Goal: Task Accomplishment & Management: Manage account settings

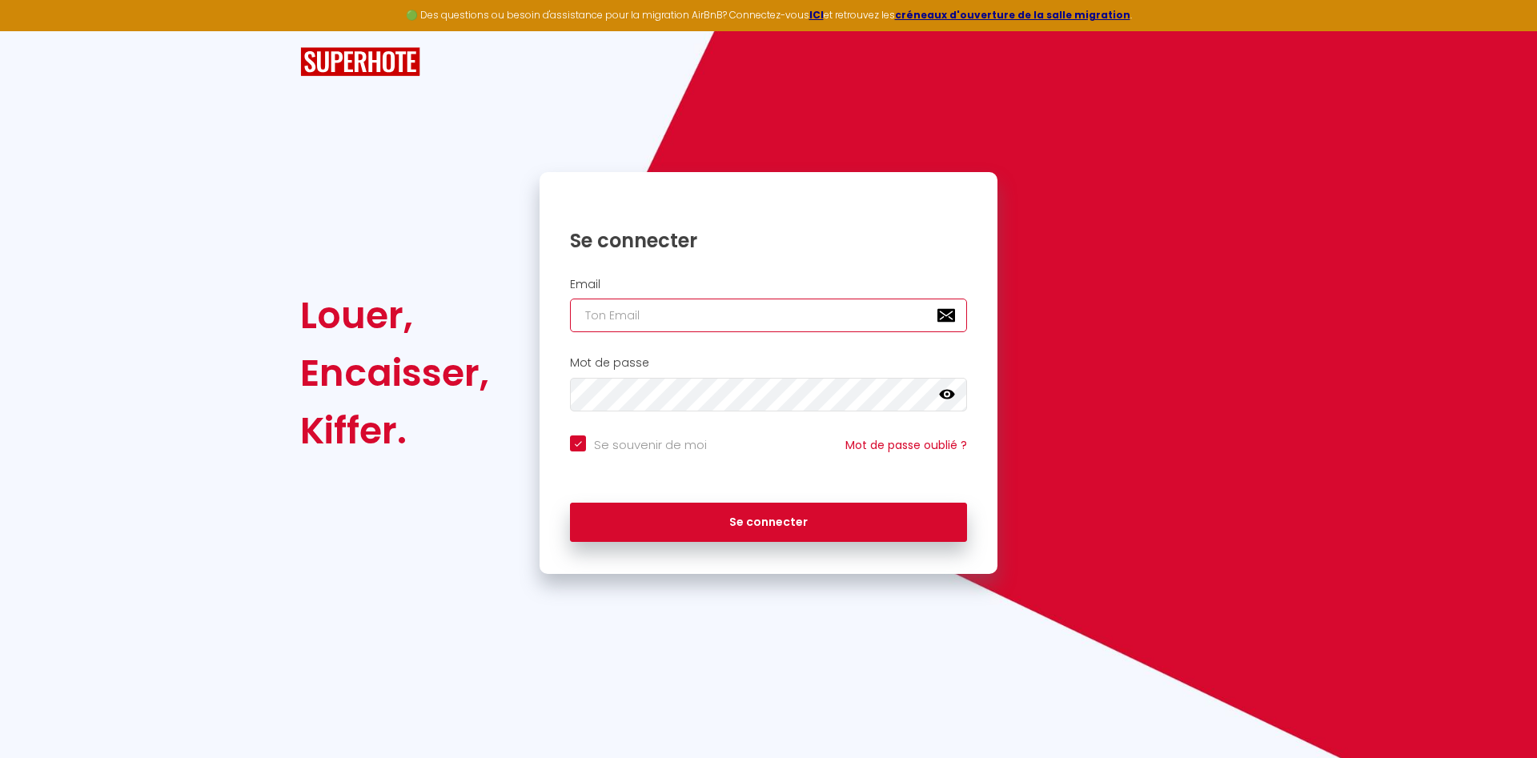
type input "[EMAIL_ADDRESS][DOMAIN_NAME]"
checkbox input "true"
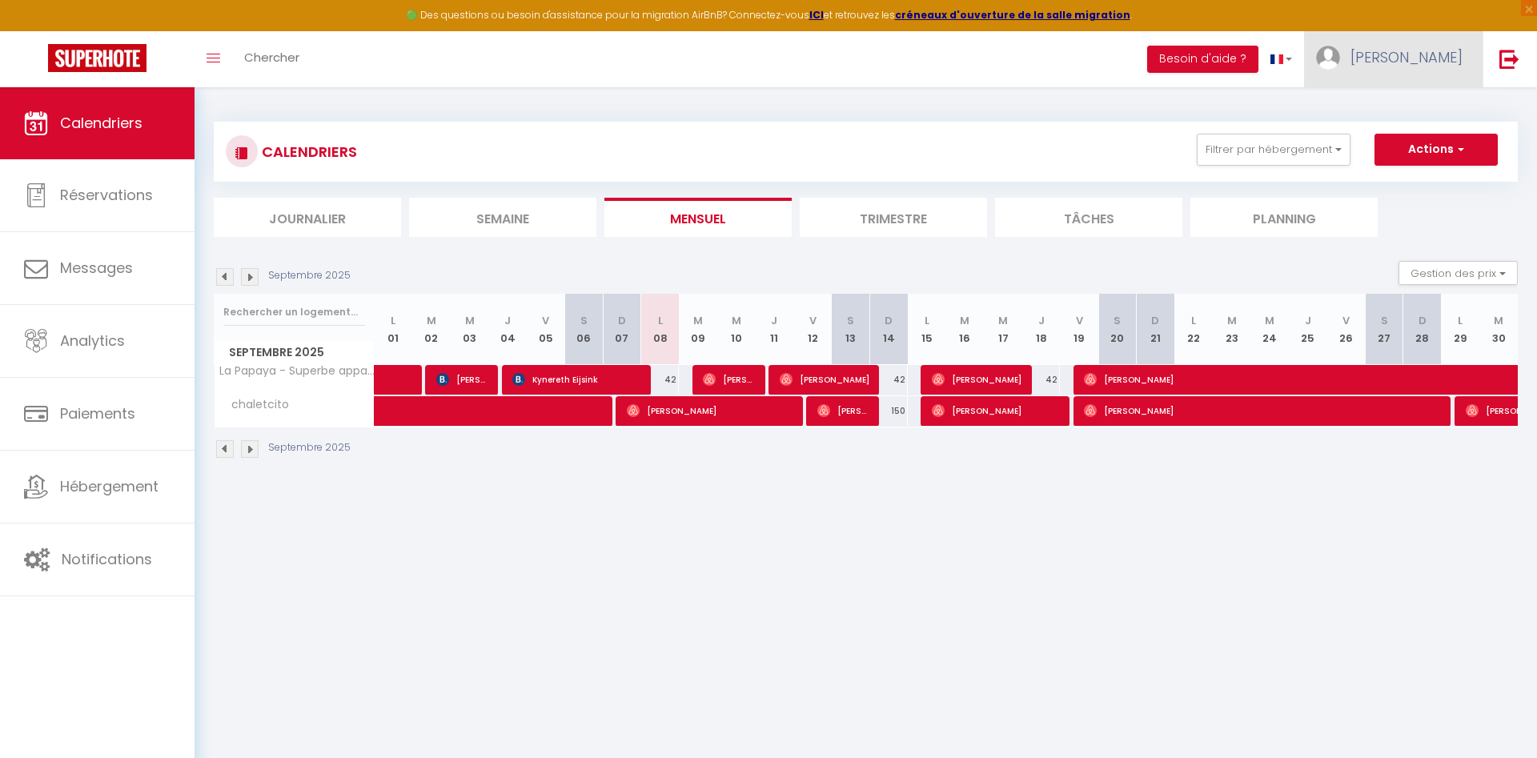
click at [1423, 52] on span "[PERSON_NAME]" at bounding box center [1407, 57] width 112 height 20
click at [1412, 105] on link "Paramètres" at bounding box center [1419, 111] width 119 height 27
select select
select select "28"
select select "fr"
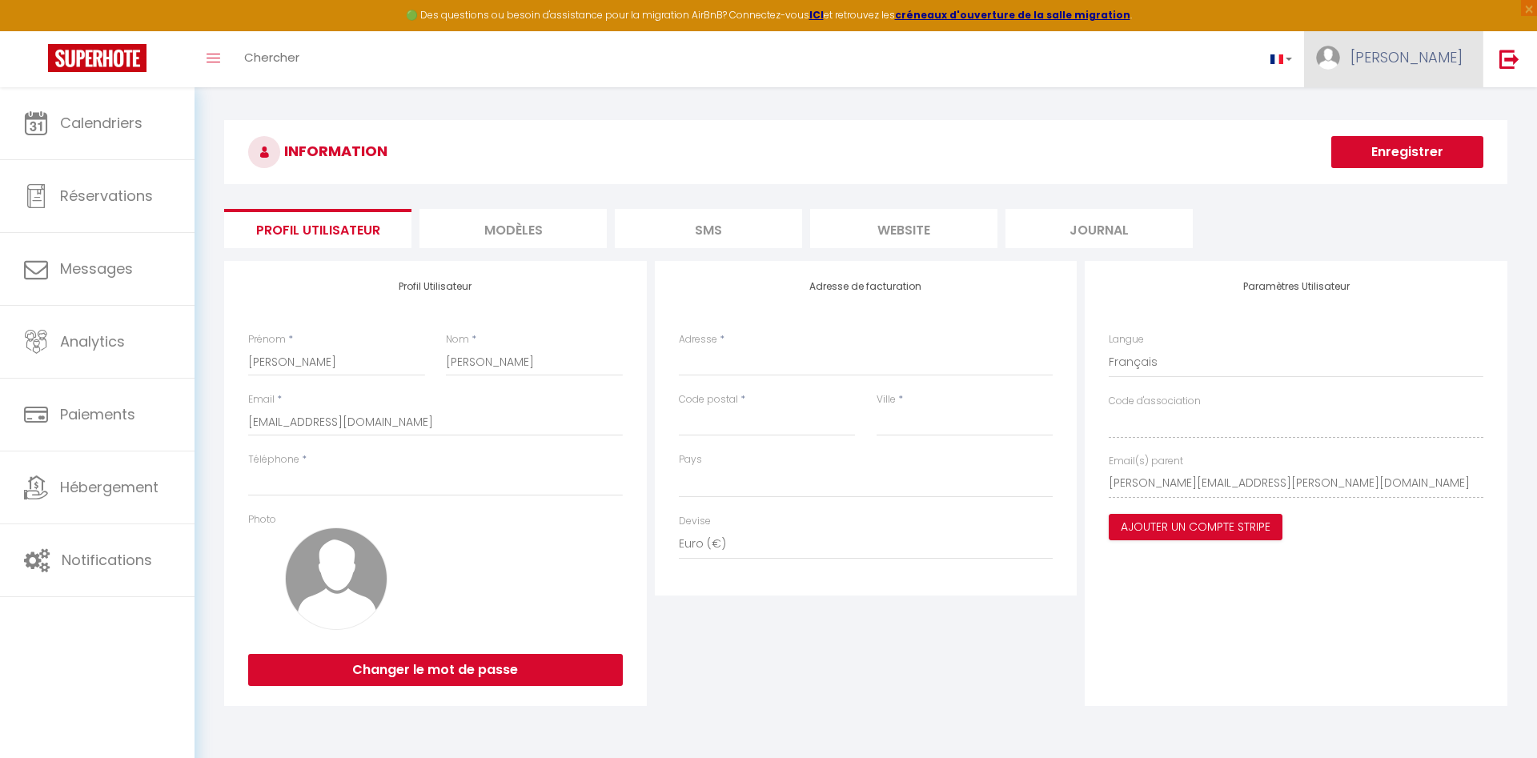
click at [1434, 60] on span "[PERSON_NAME]" at bounding box center [1407, 57] width 112 height 20
click at [1392, 116] on link "Paramètres" at bounding box center [1419, 111] width 119 height 27
click at [480, 227] on li "MODÈLES" at bounding box center [513, 228] width 187 height 39
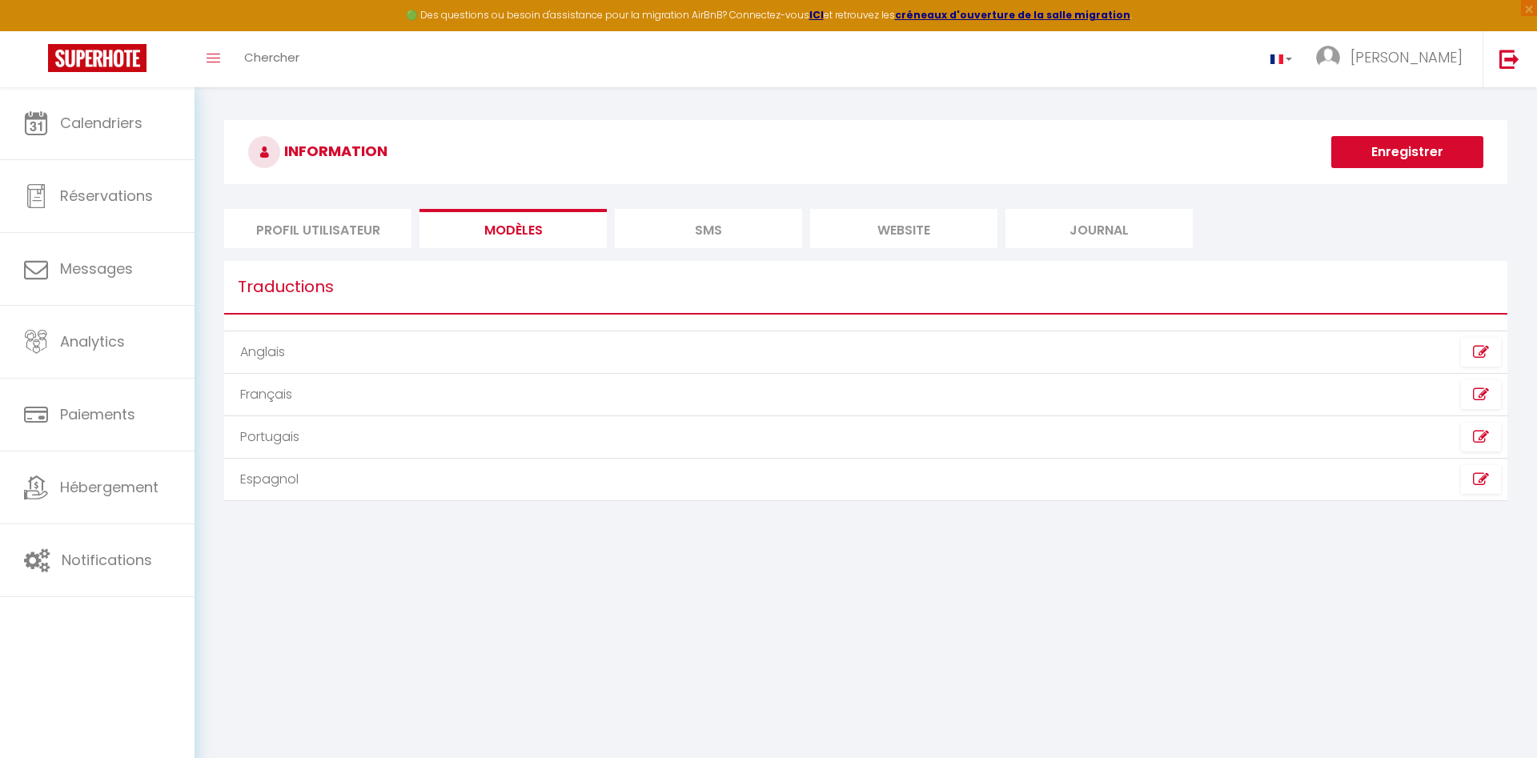
click at [680, 223] on li "SMS" at bounding box center [708, 228] width 187 height 39
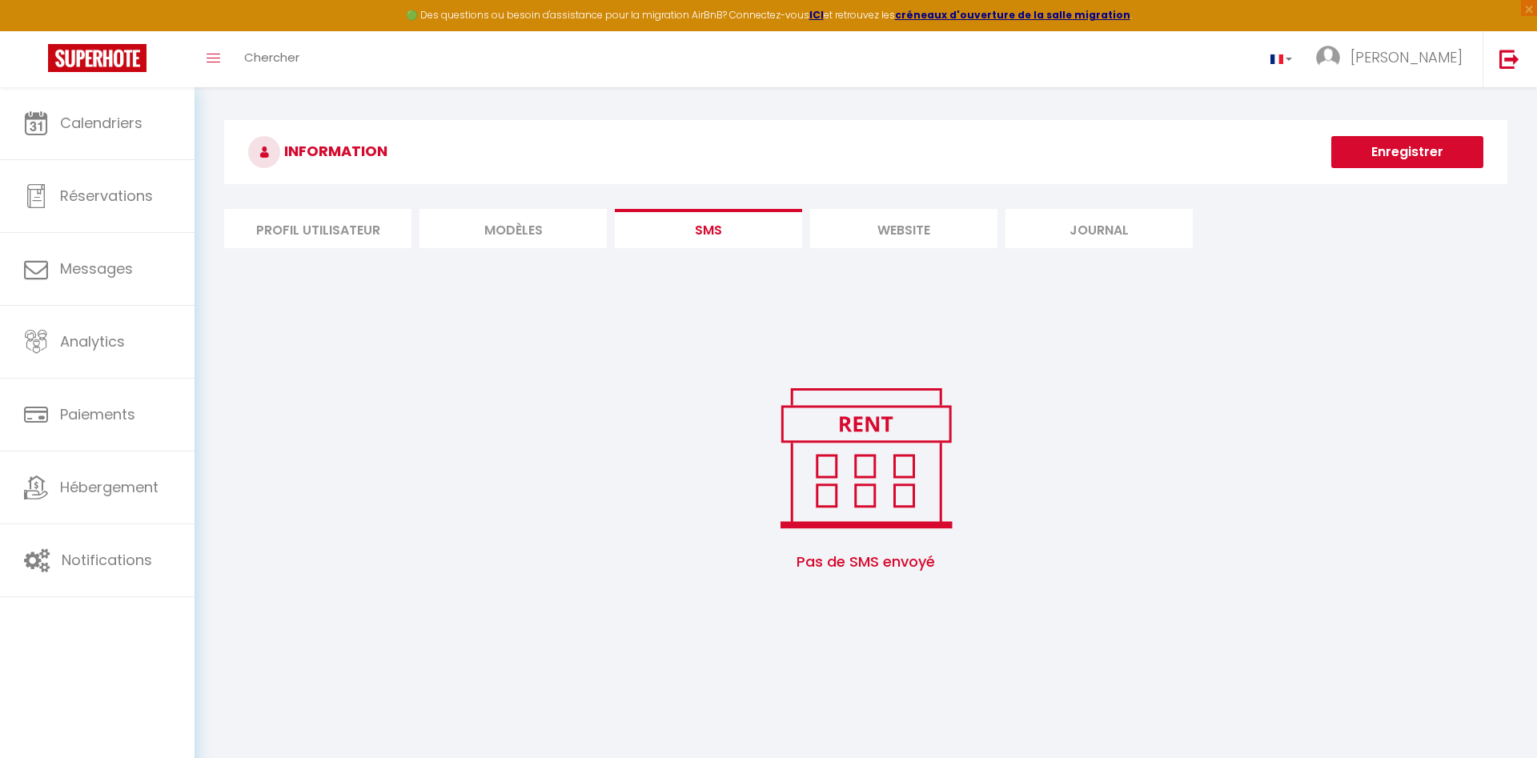
click at [943, 220] on li "website" at bounding box center [903, 228] width 187 height 39
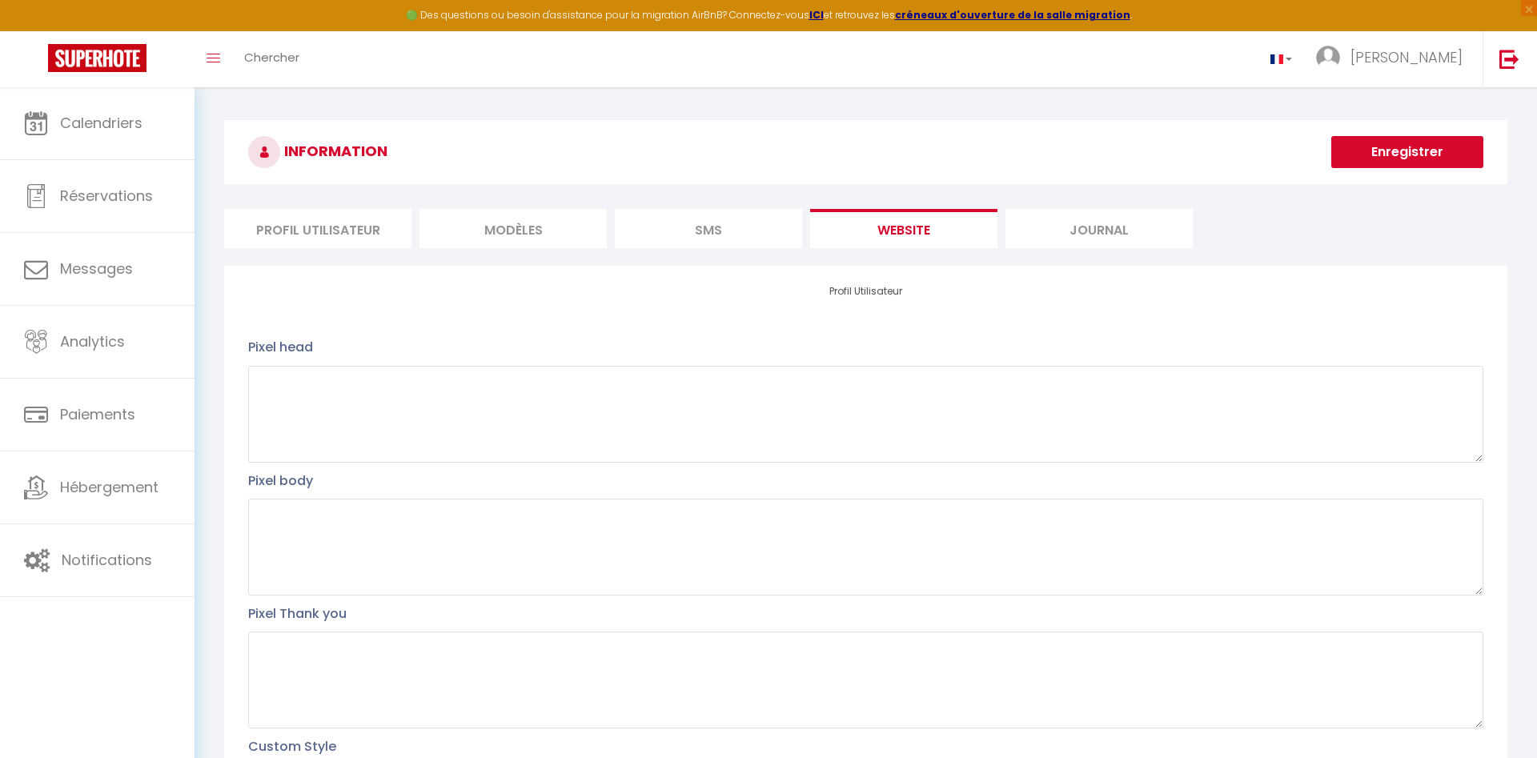
click at [1135, 226] on li "Journal" at bounding box center [1099, 228] width 187 height 39
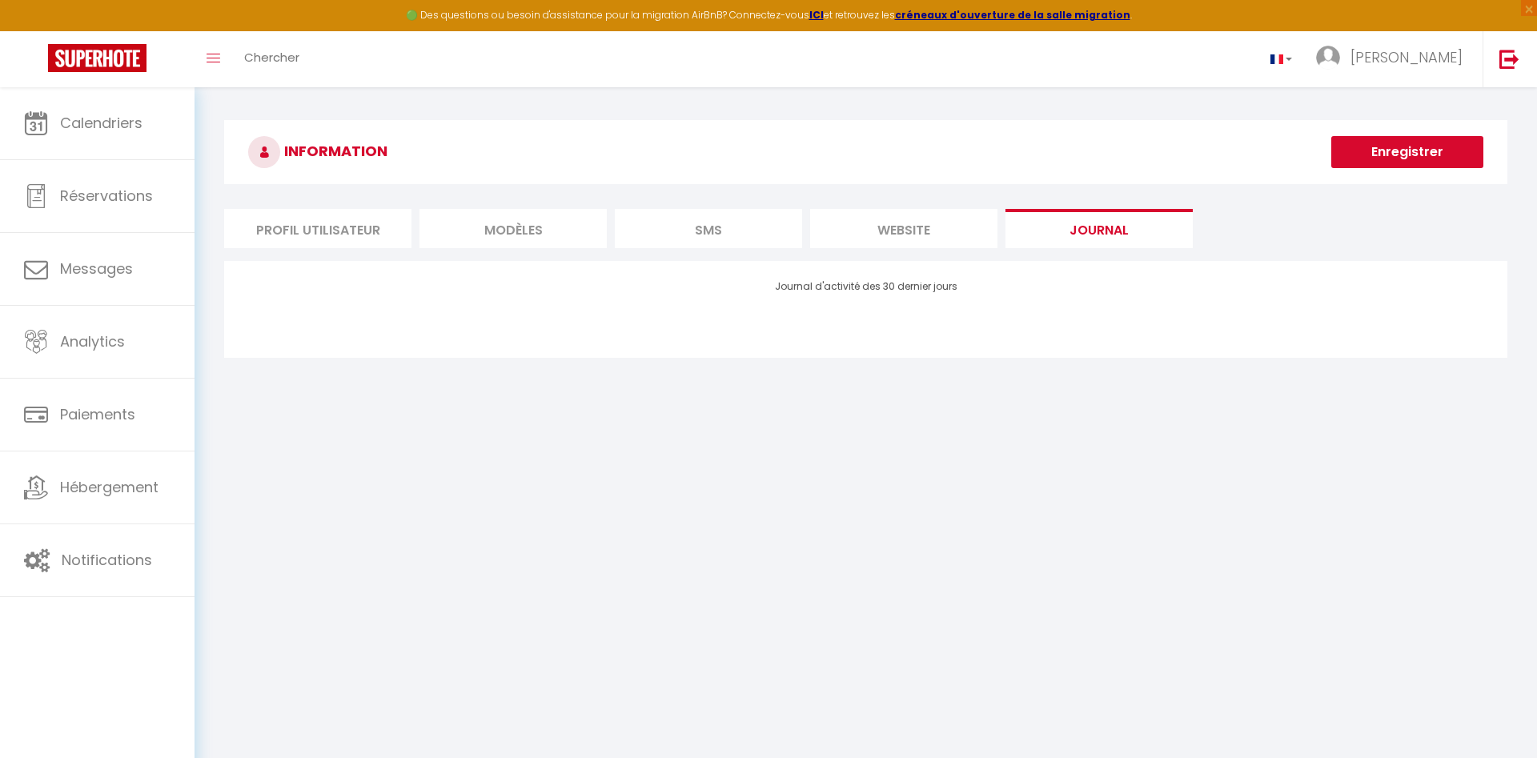
drag, startPoint x: 932, startPoint y: 224, endPoint x: 841, endPoint y: 227, distance: 91.3
click at [932, 223] on li "website" at bounding box center [903, 228] width 187 height 39
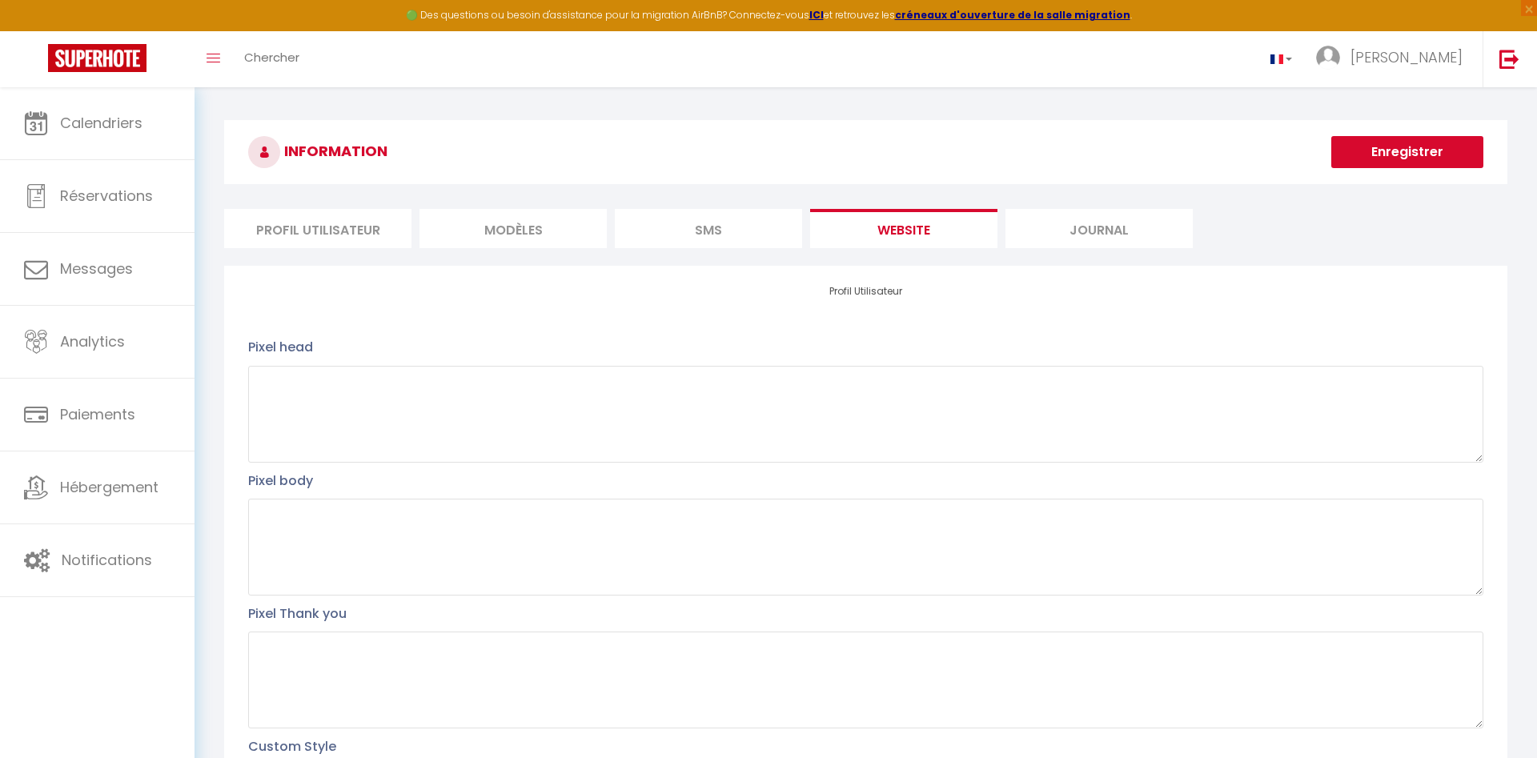
click at [721, 227] on li "SMS" at bounding box center [708, 228] width 187 height 39
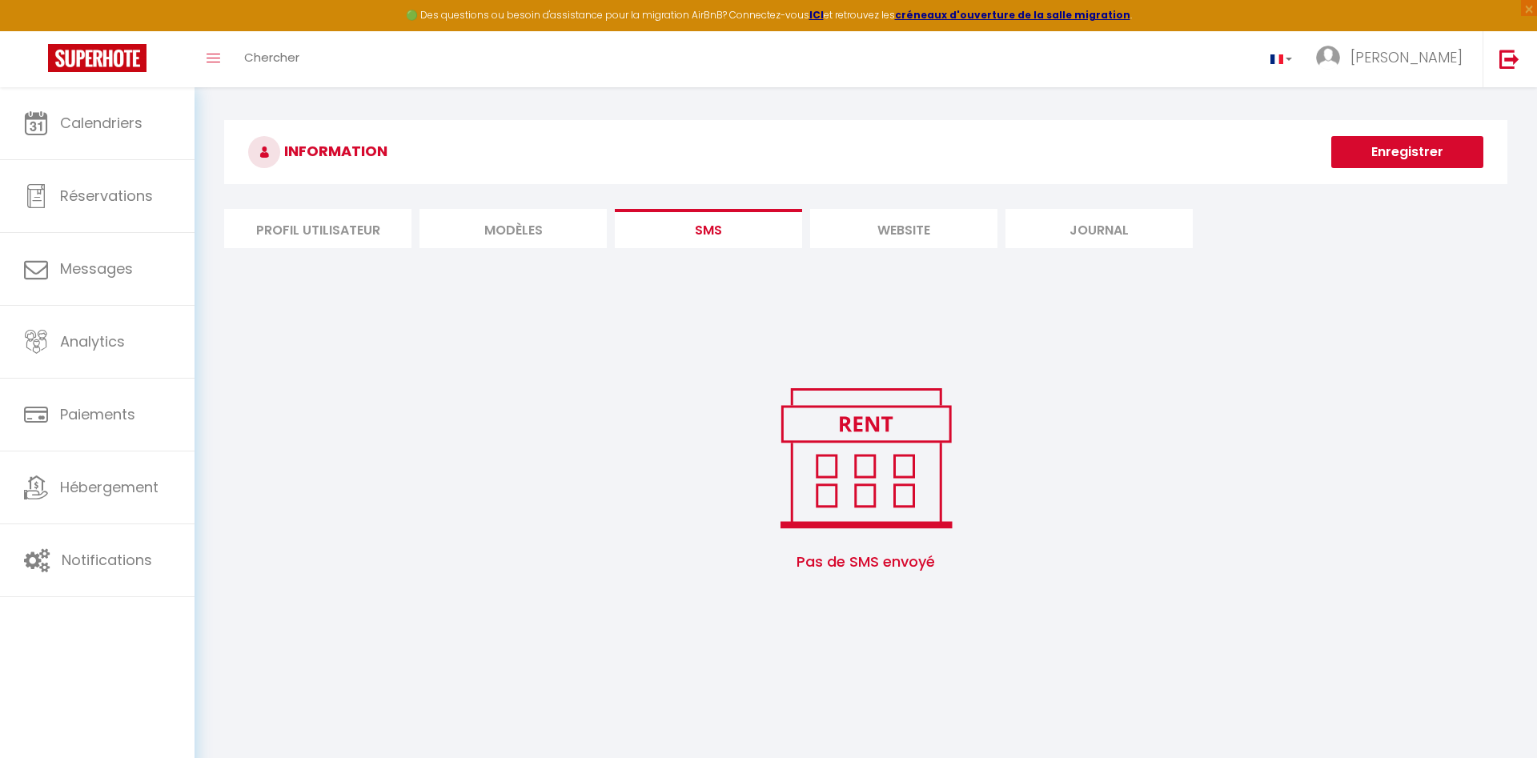
click at [514, 231] on li "MODÈLES" at bounding box center [513, 228] width 187 height 39
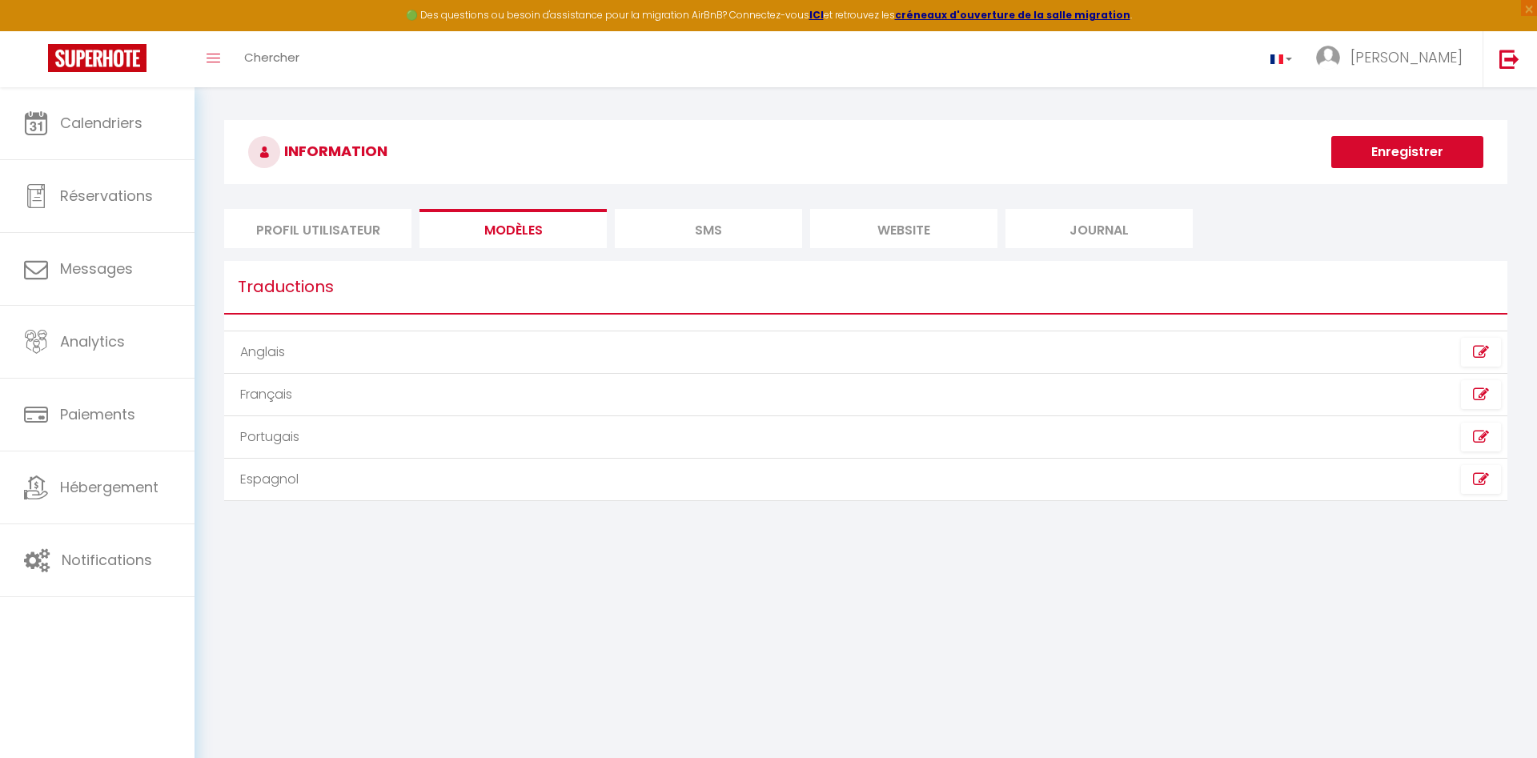
click at [351, 227] on li "Profil Utilisateur" at bounding box center [317, 228] width 187 height 39
select select
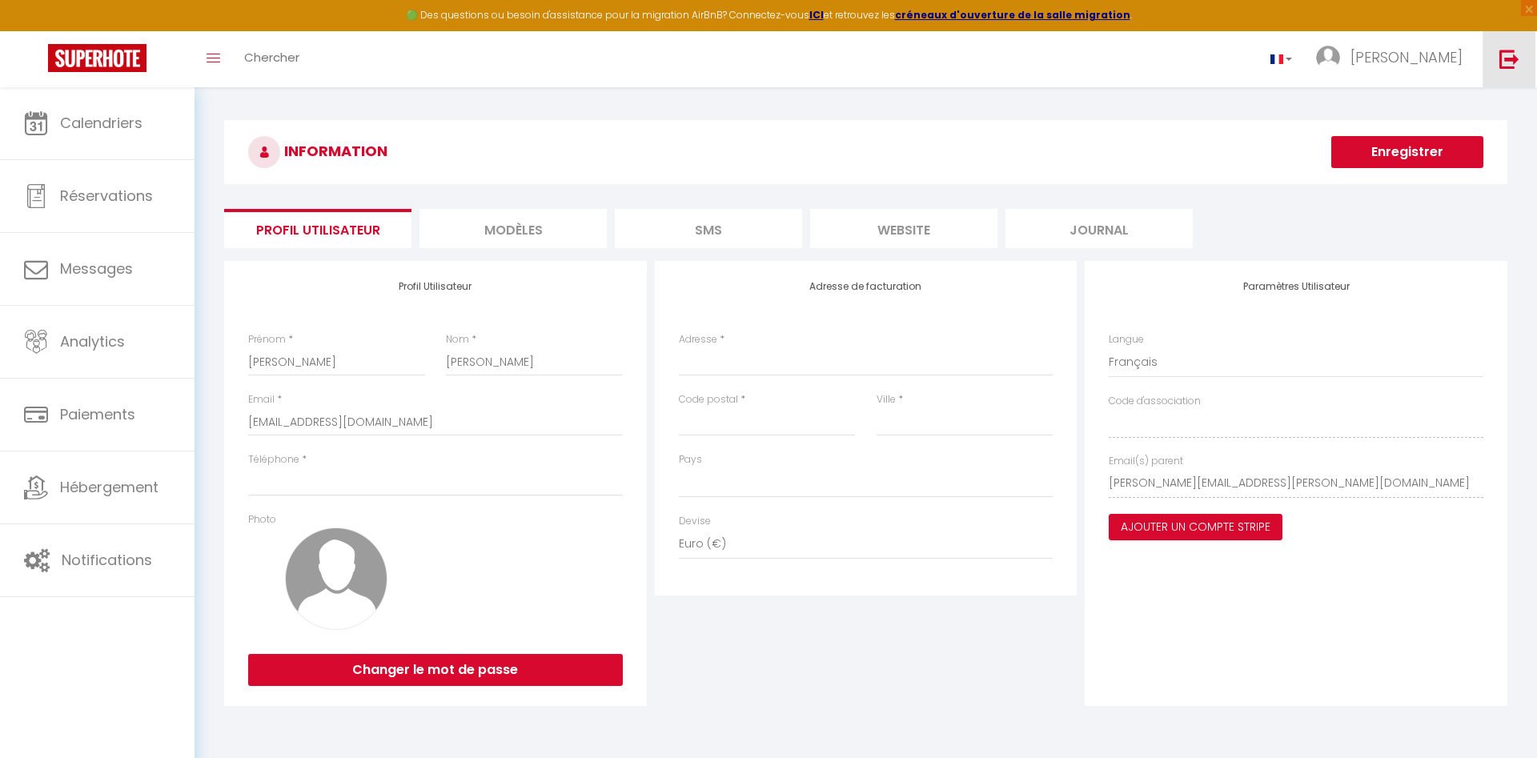
click at [1500, 70] on link at bounding box center [1509, 59] width 53 height 56
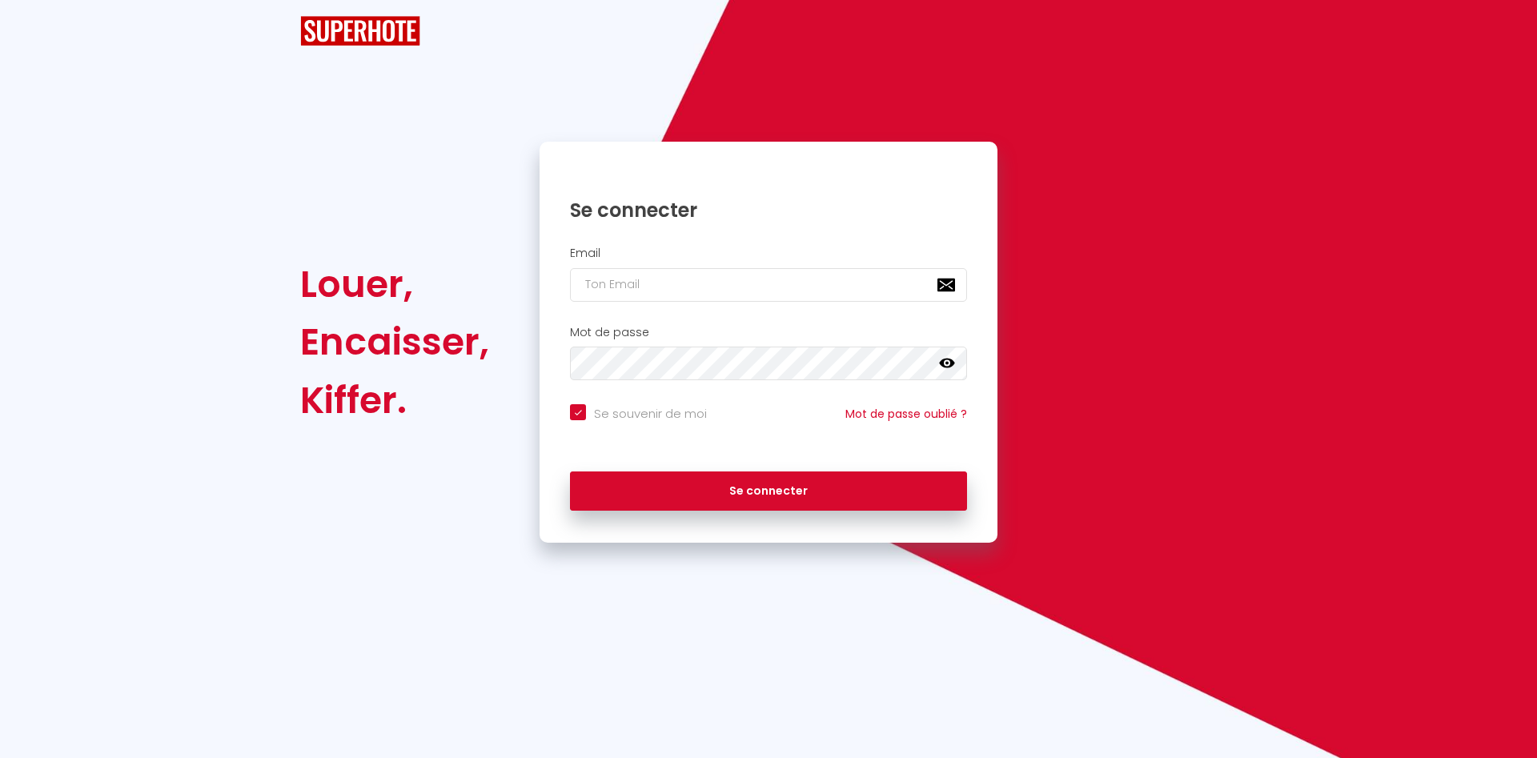
checkbox input "true"
